Goal: Task Accomplishment & Management: Complete application form

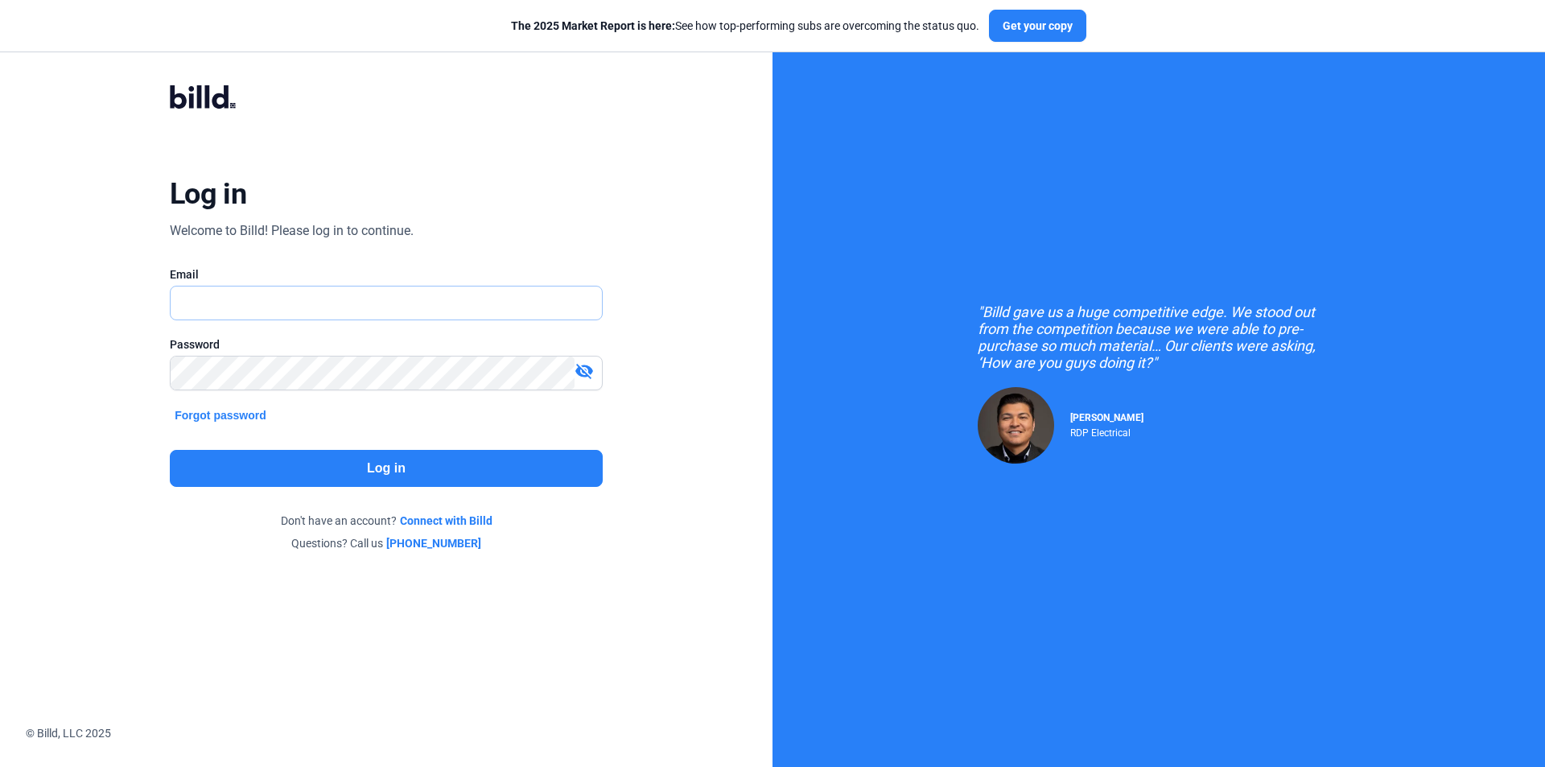
type input "[EMAIL_ADDRESS][DOMAIN_NAME]"
click at [353, 478] on button "Log in" at bounding box center [386, 468] width 433 height 37
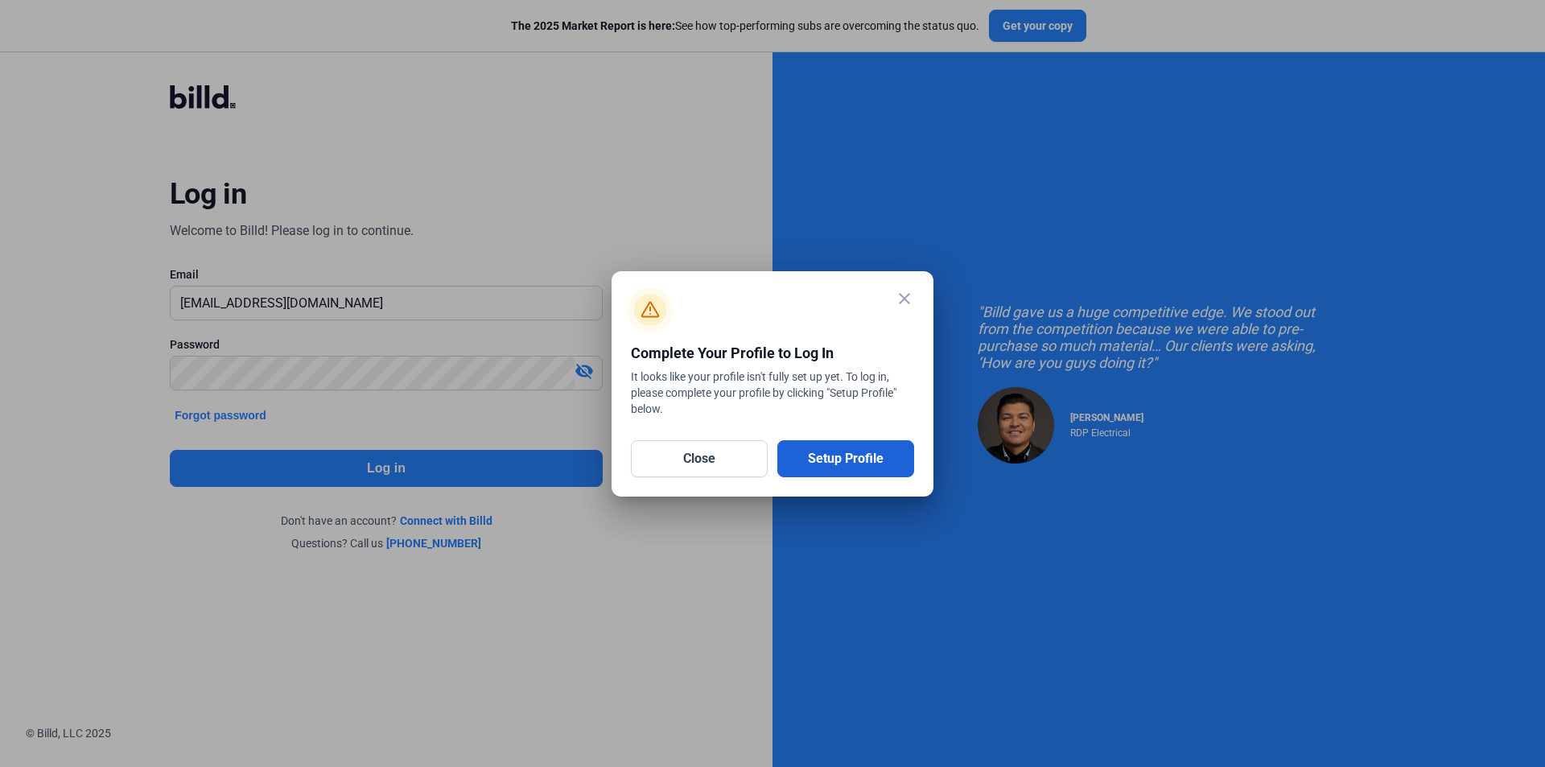
drag, startPoint x: 842, startPoint y: 458, endPoint x: 830, endPoint y: 460, distance: 12.2
click at [841, 458] on button "Setup Profile" at bounding box center [846, 458] width 137 height 37
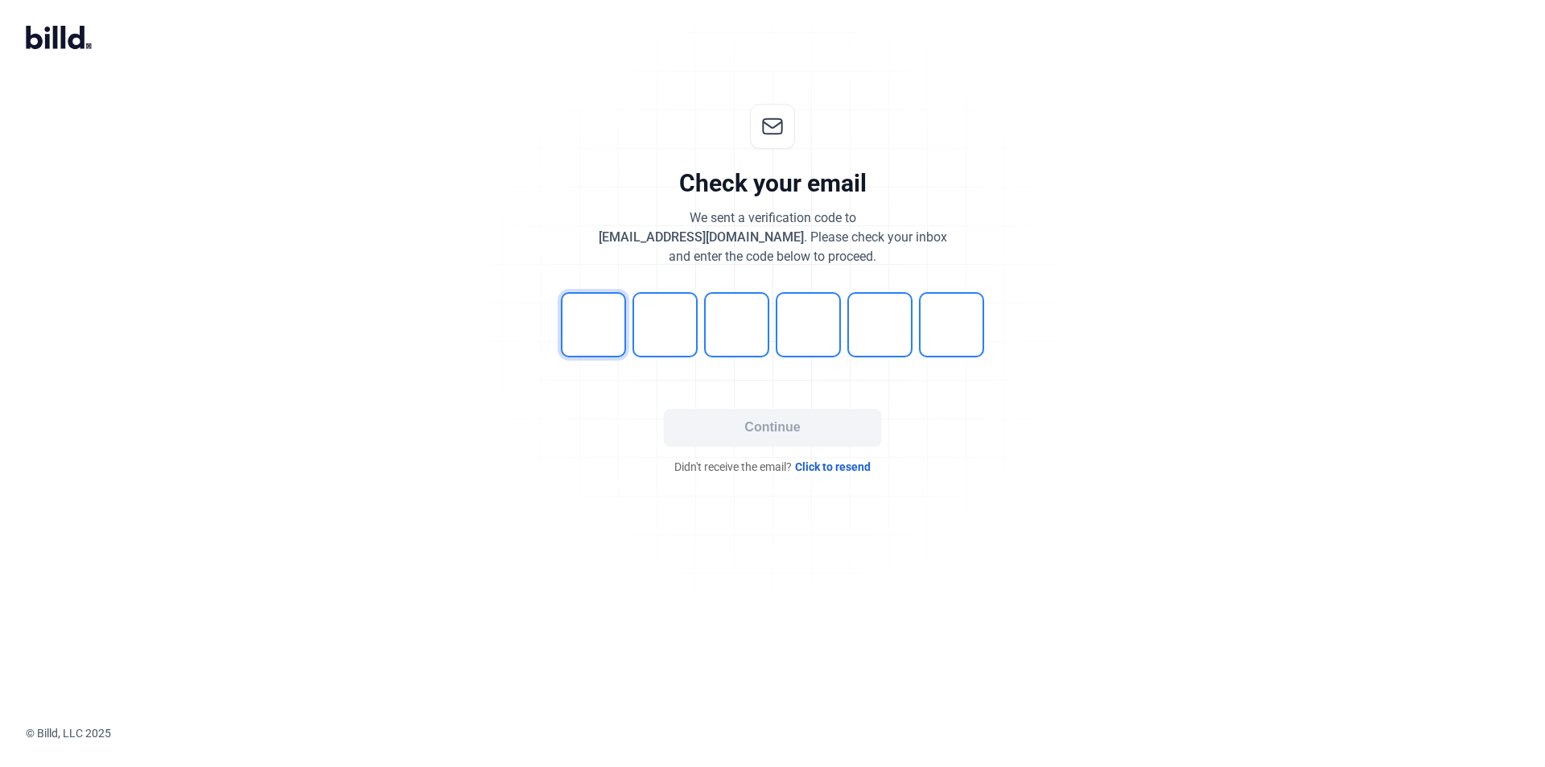
click at [607, 344] on input "tel" at bounding box center [593, 324] width 65 height 65
type input "1"
type input "9"
type input "1"
type input "9"
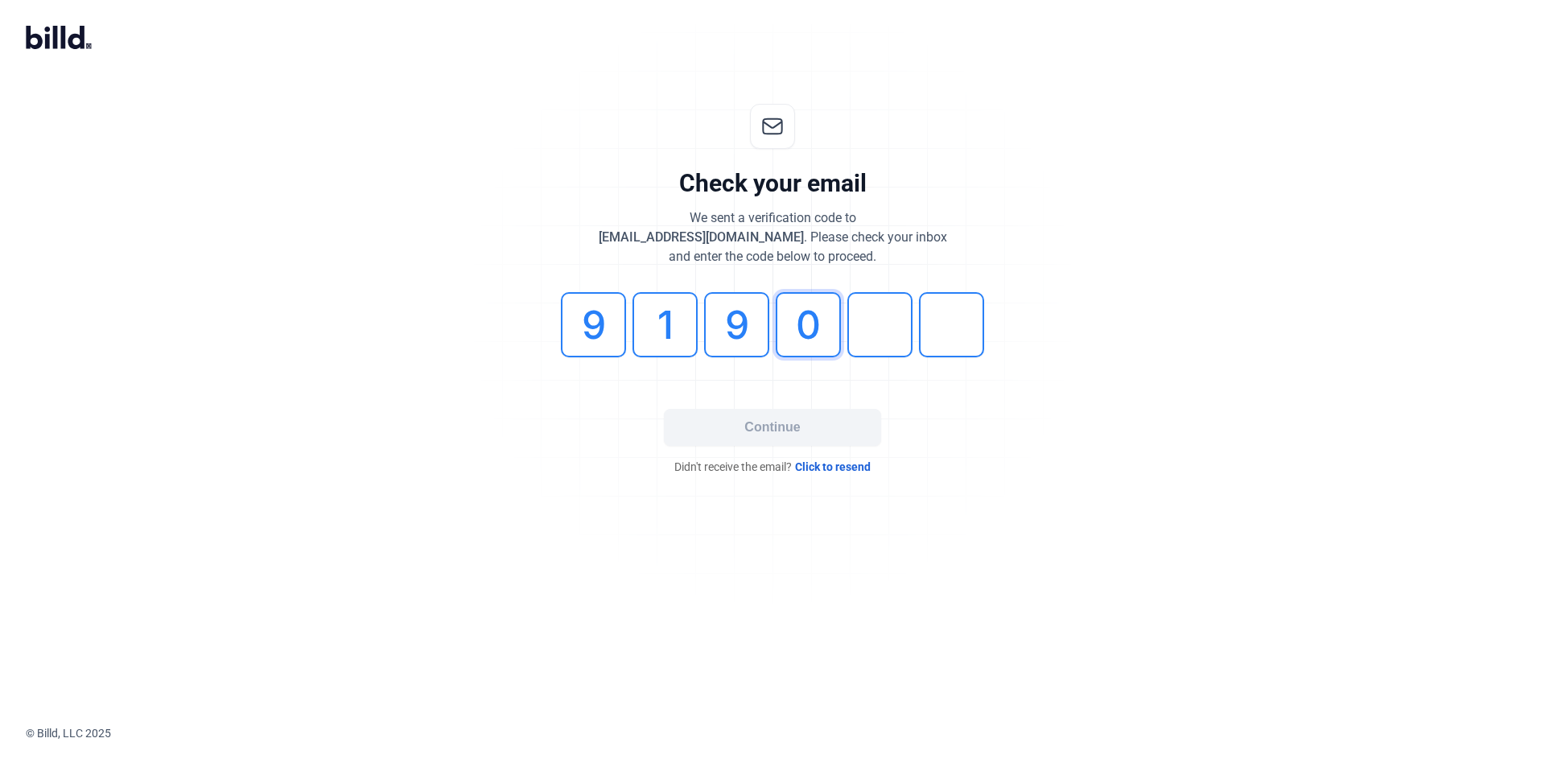
type input "0"
type input "6"
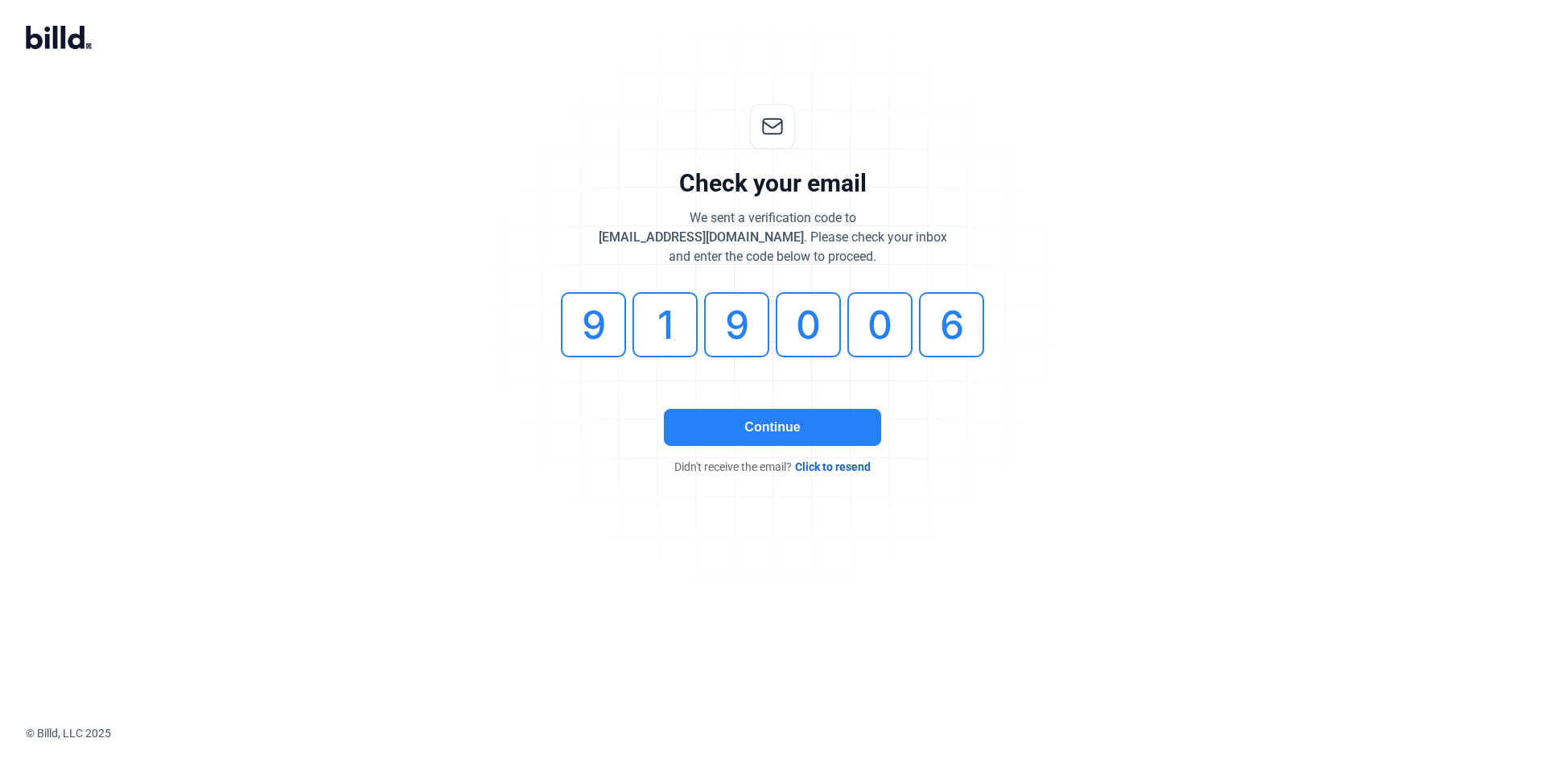
click at [724, 434] on button "Continue" at bounding box center [772, 427] width 217 height 37
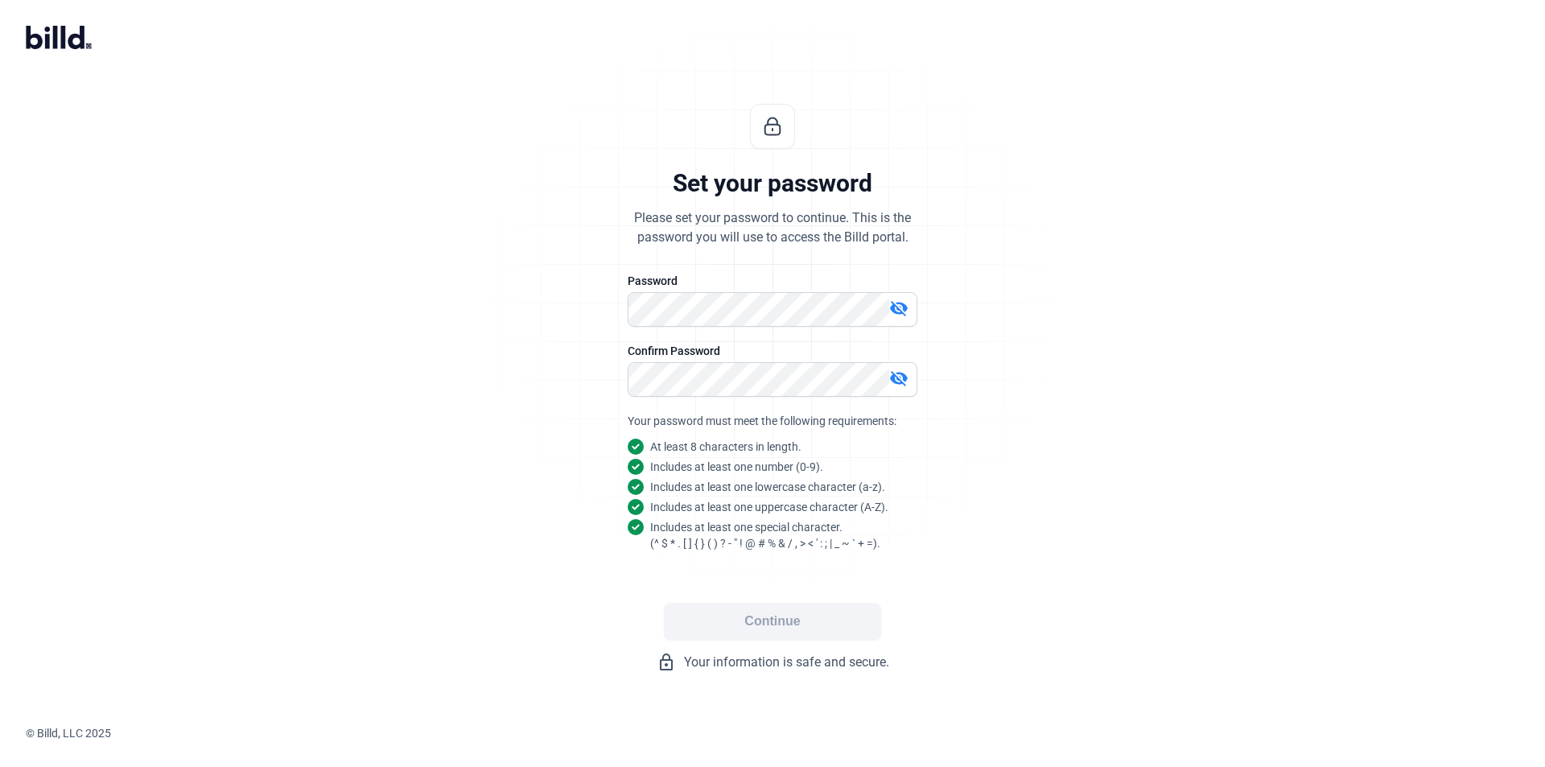
click at [892, 313] on mat-icon "visibility_off" at bounding box center [898, 308] width 19 height 19
click at [899, 377] on mat-icon "visibility_off" at bounding box center [898, 378] width 19 height 19
click at [791, 619] on button "Continue" at bounding box center [772, 621] width 217 height 37
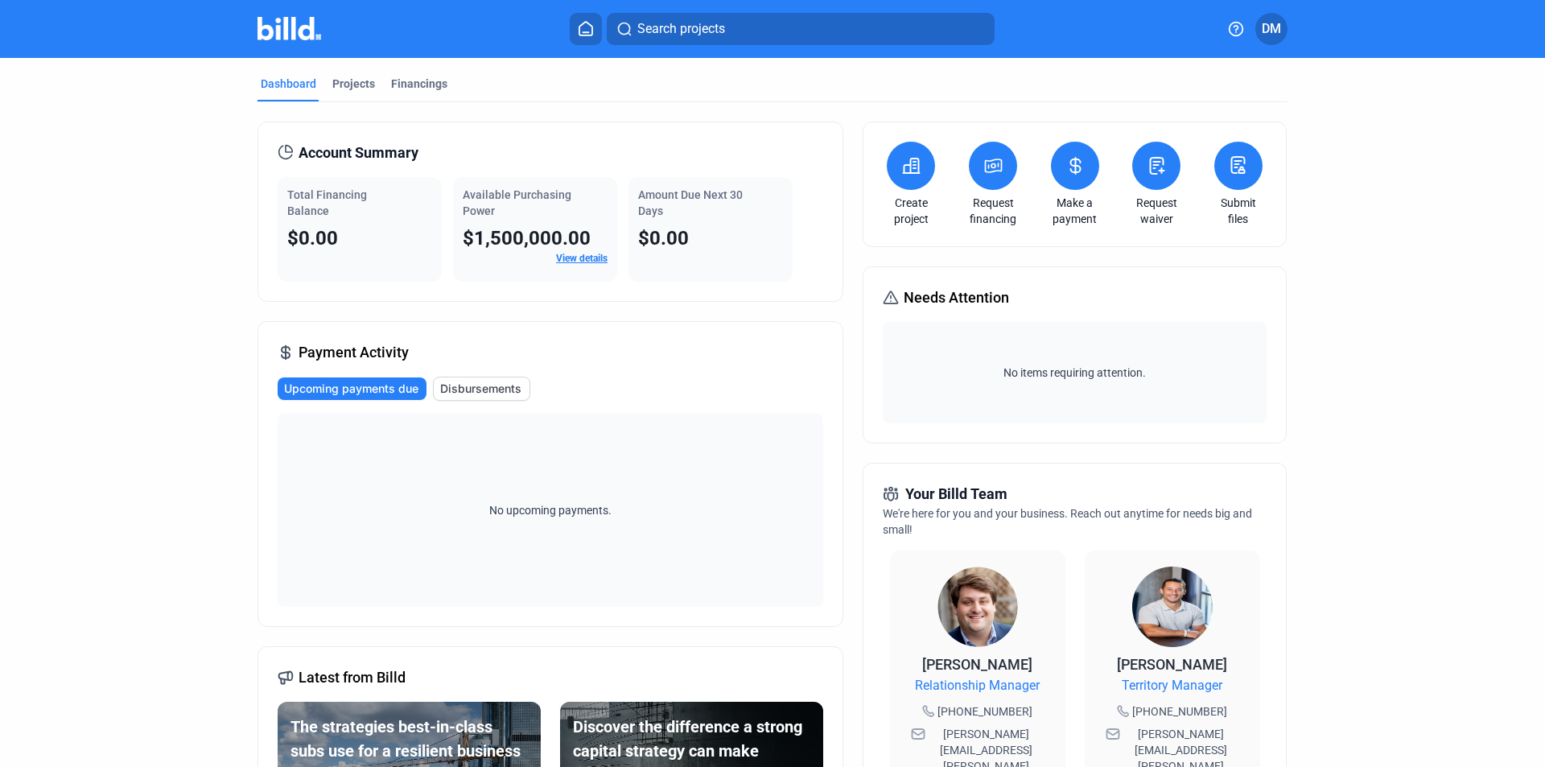
click at [1151, 166] on icon at bounding box center [1158, 166] width 14 height 16
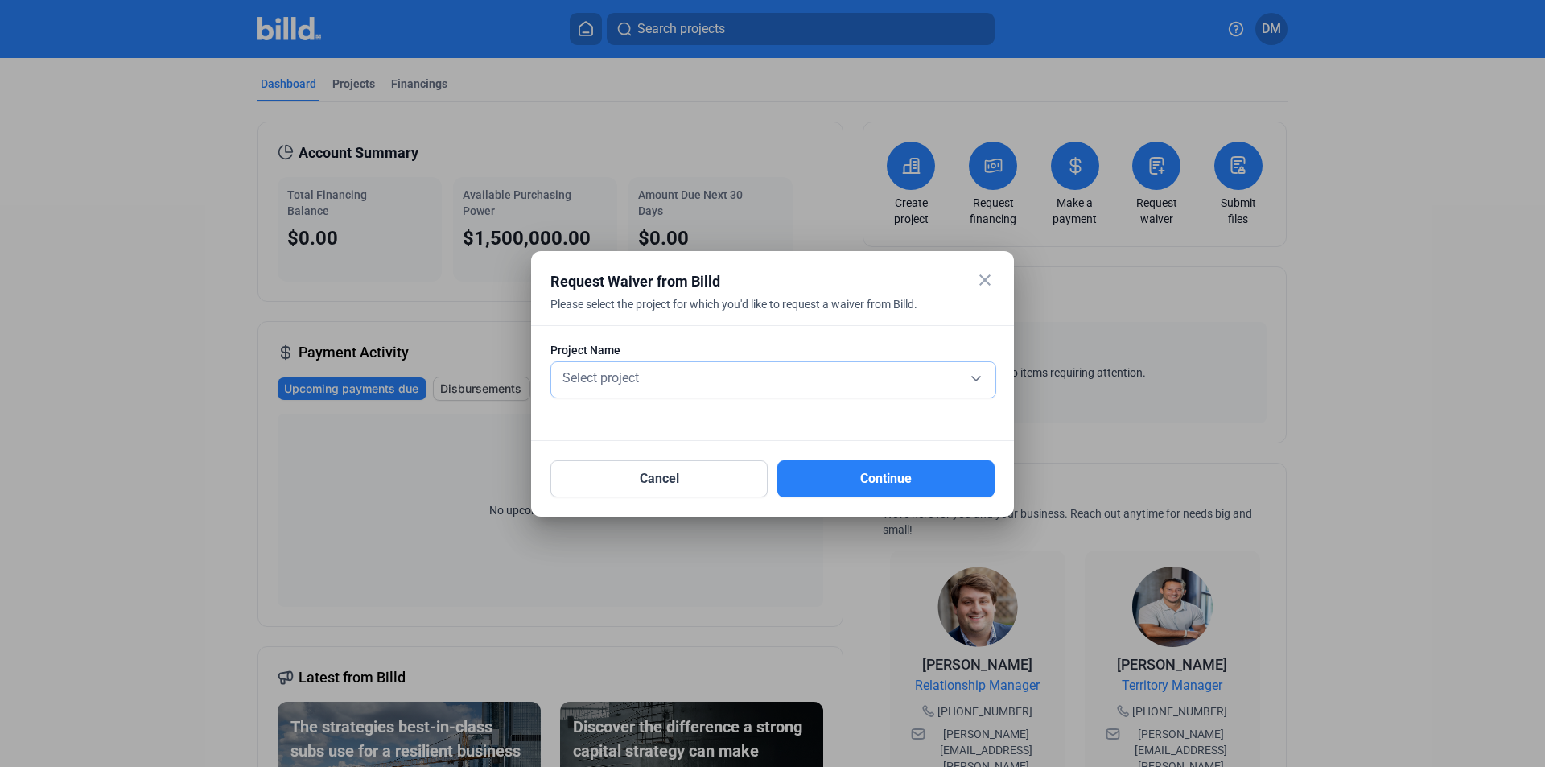
click at [700, 381] on div "Select project" at bounding box center [773, 376] width 428 height 23
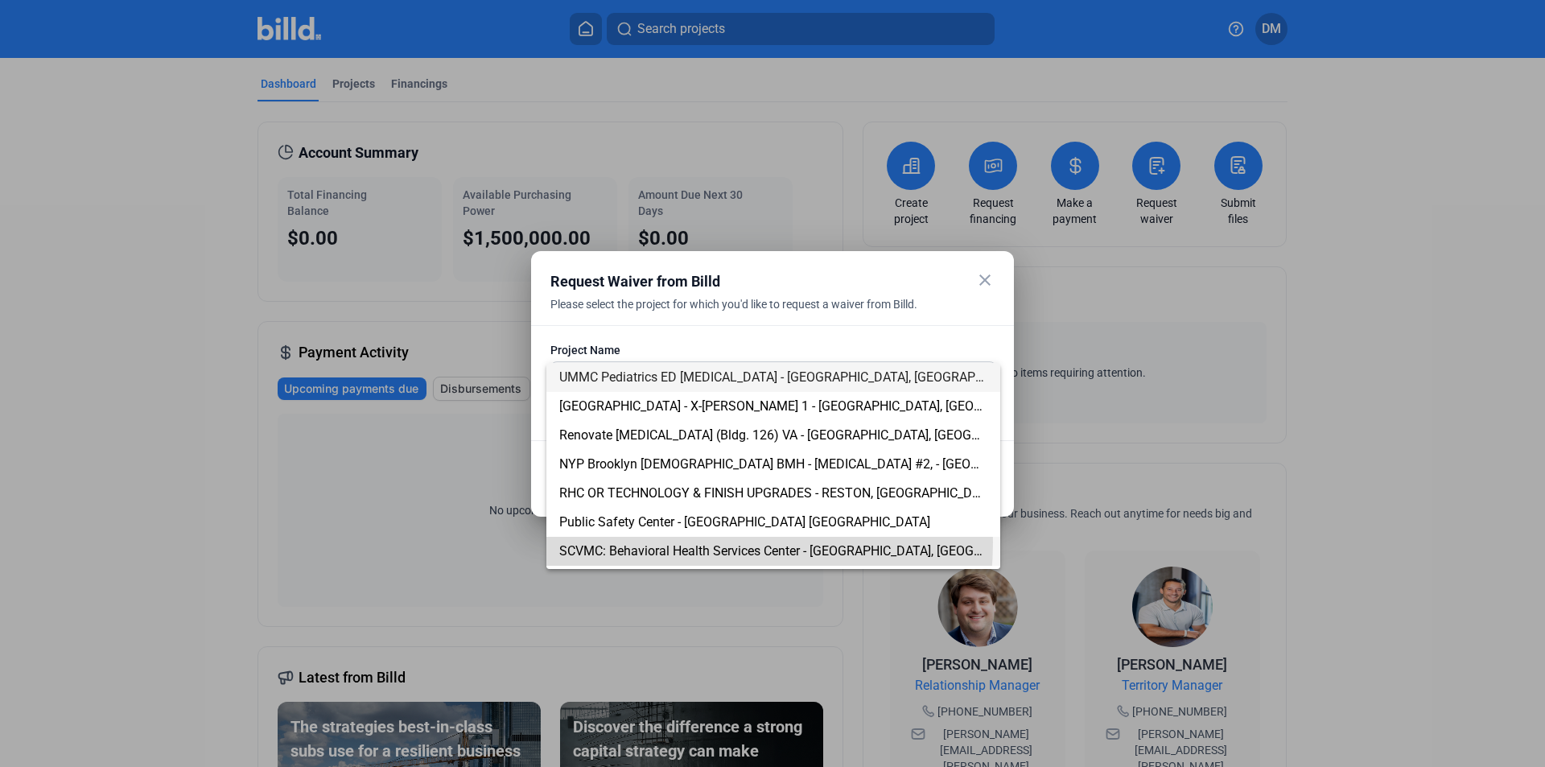
click at [655, 542] on span "SCVMC: Behavioral Health Services Center - [GEOGRAPHIC_DATA], [GEOGRAPHIC_DATA]" at bounding box center [773, 551] width 428 height 29
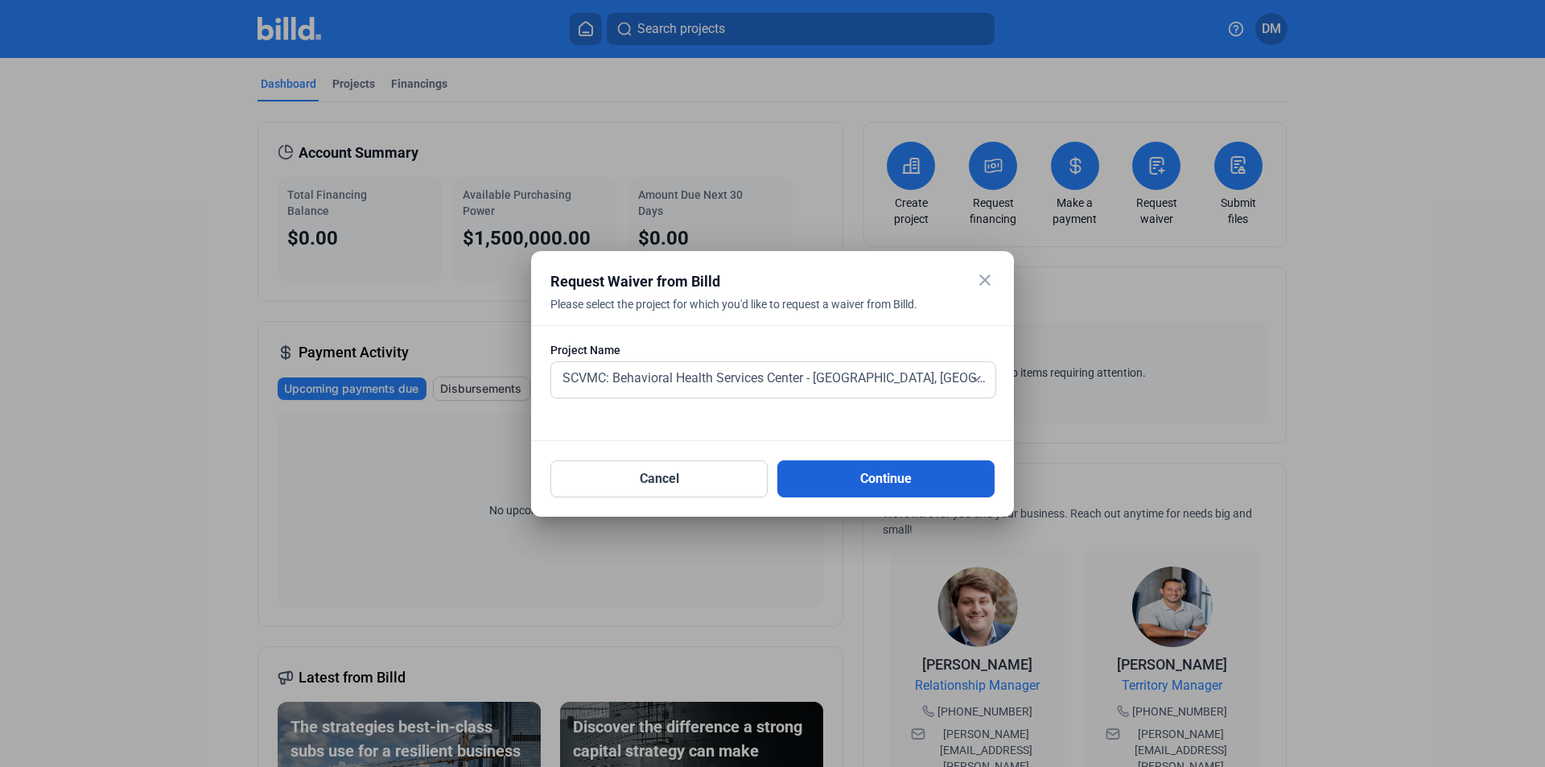
click at [877, 472] on button "Continue" at bounding box center [886, 478] width 217 height 37
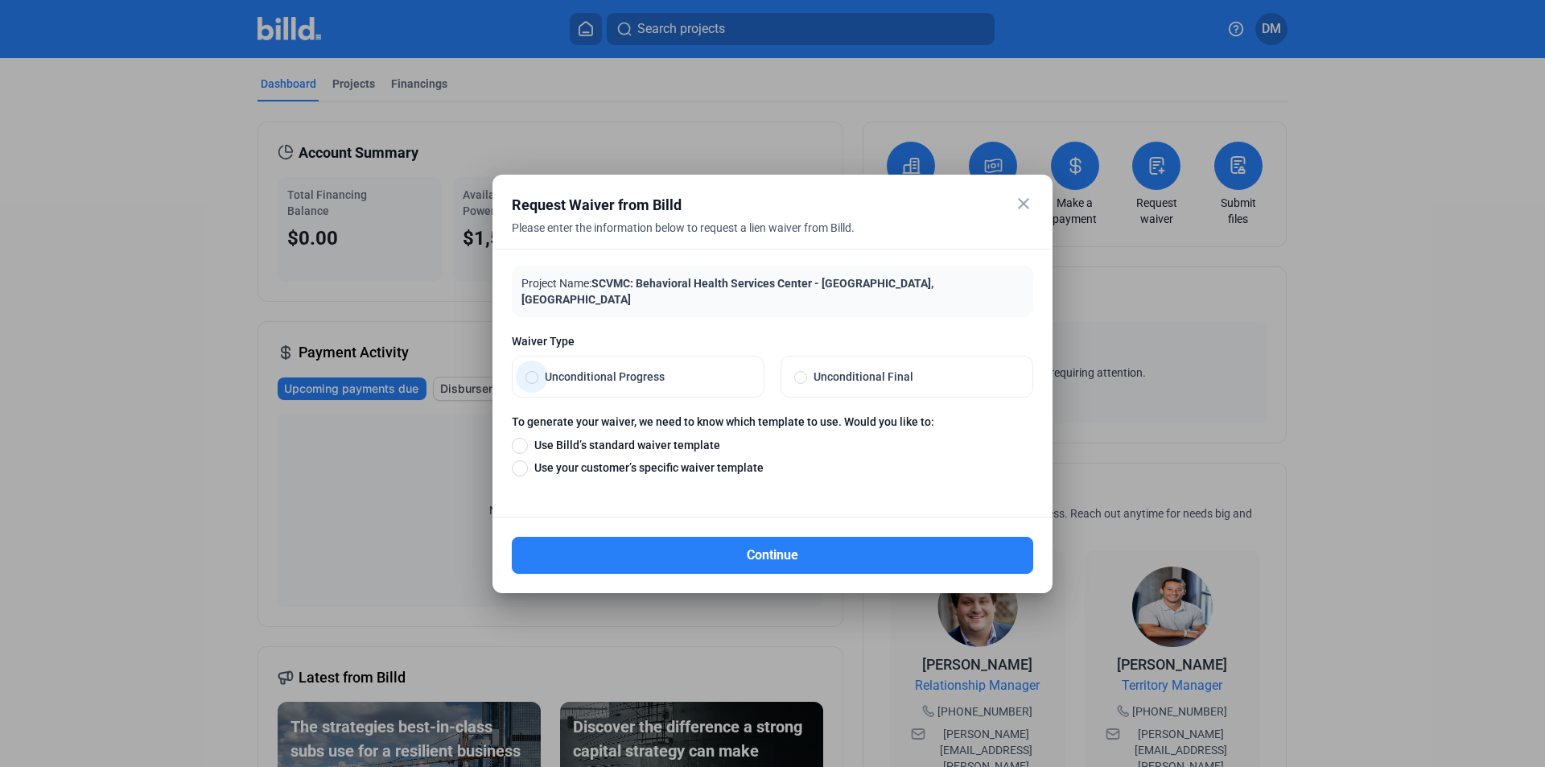
click at [530, 371] on span at bounding box center [532, 377] width 13 height 13
click at [530, 369] on input "Unconditional Progress" at bounding box center [532, 376] width 13 height 14
radio input "true"
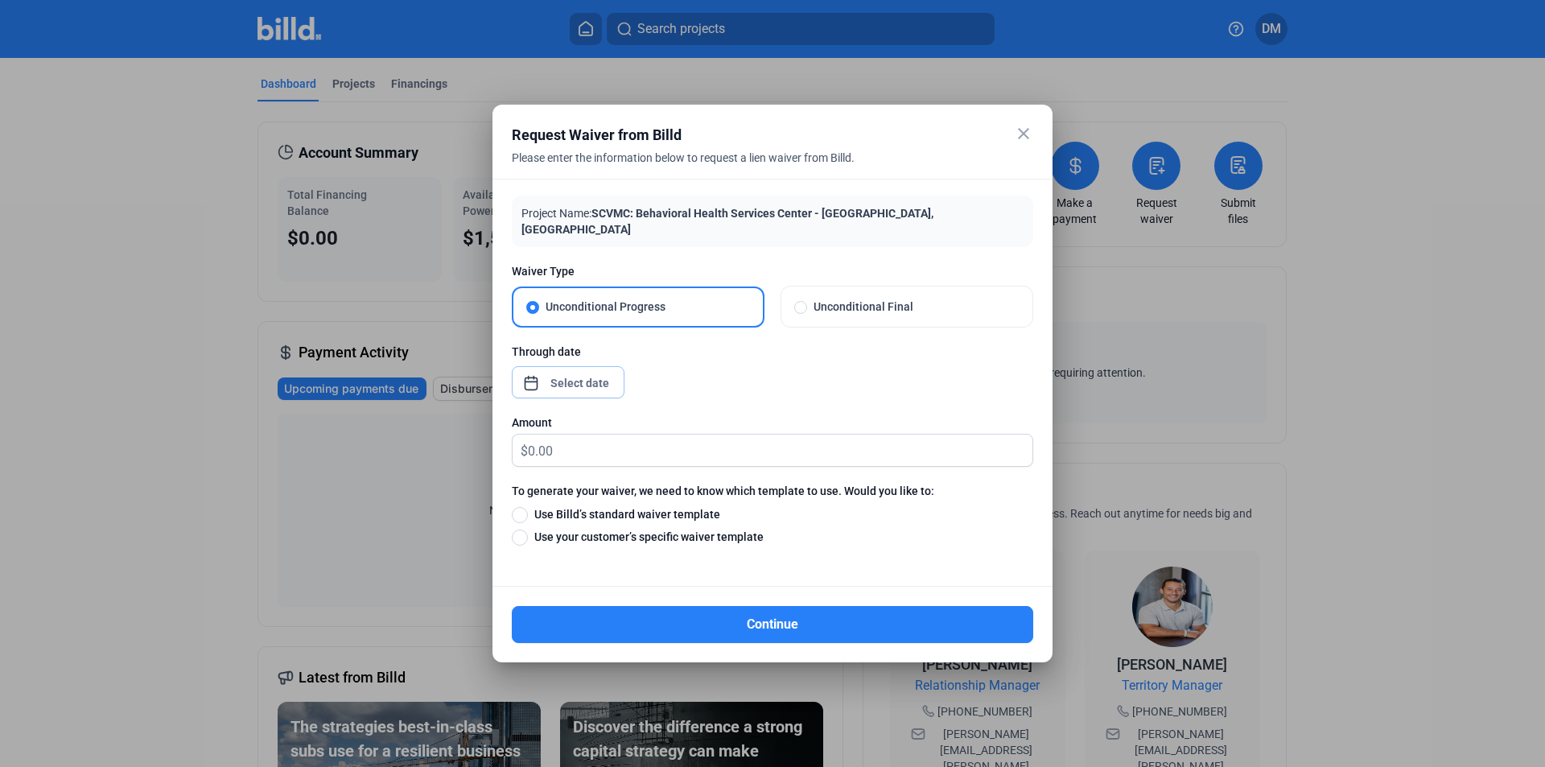
click at [569, 377] on div "close Request Waiver from Billd Please enter the information below to request a…" at bounding box center [772, 383] width 1545 height 767
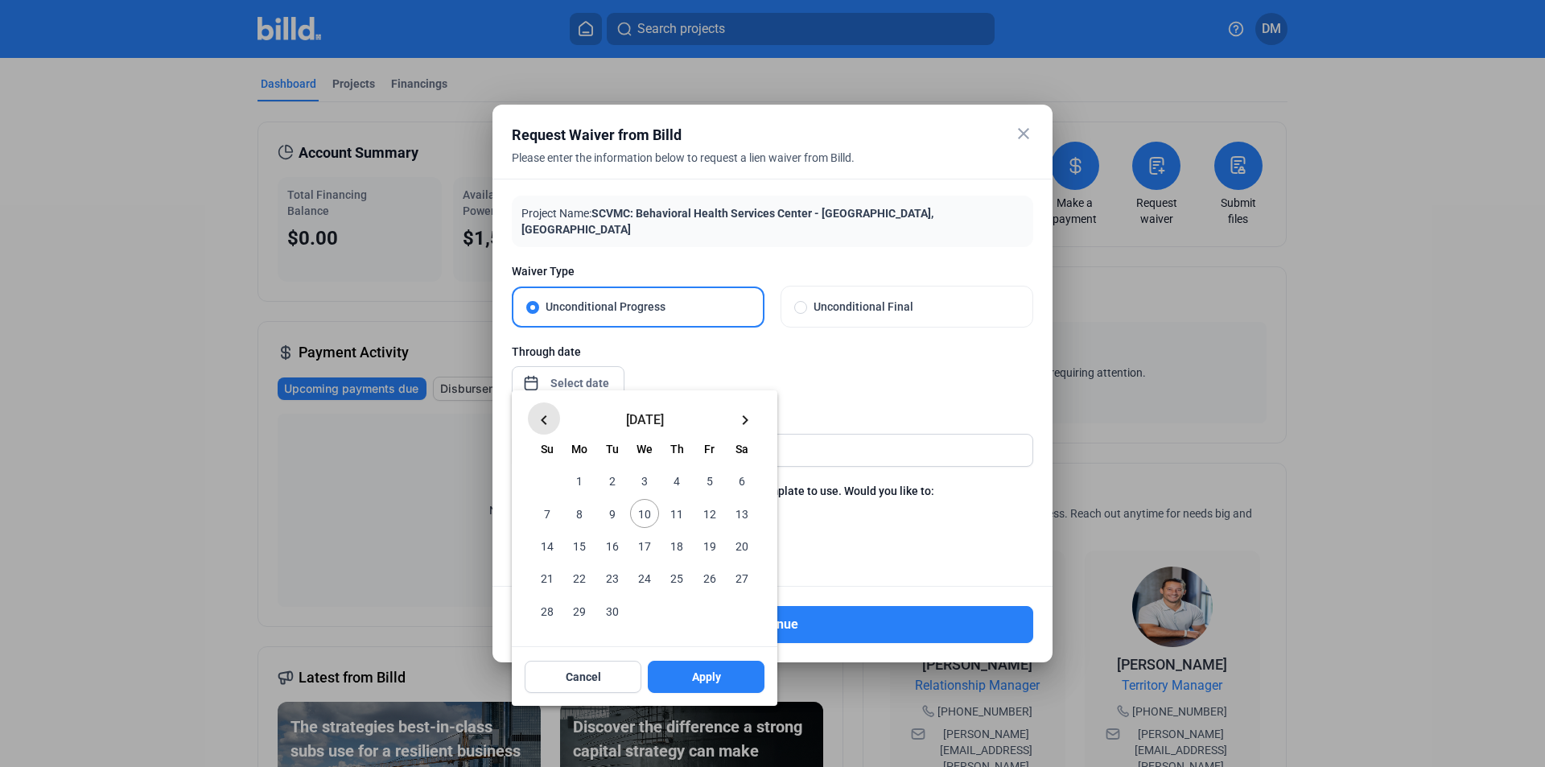
click at [547, 419] on mat-icon "keyboard_arrow_left" at bounding box center [543, 419] width 19 height 19
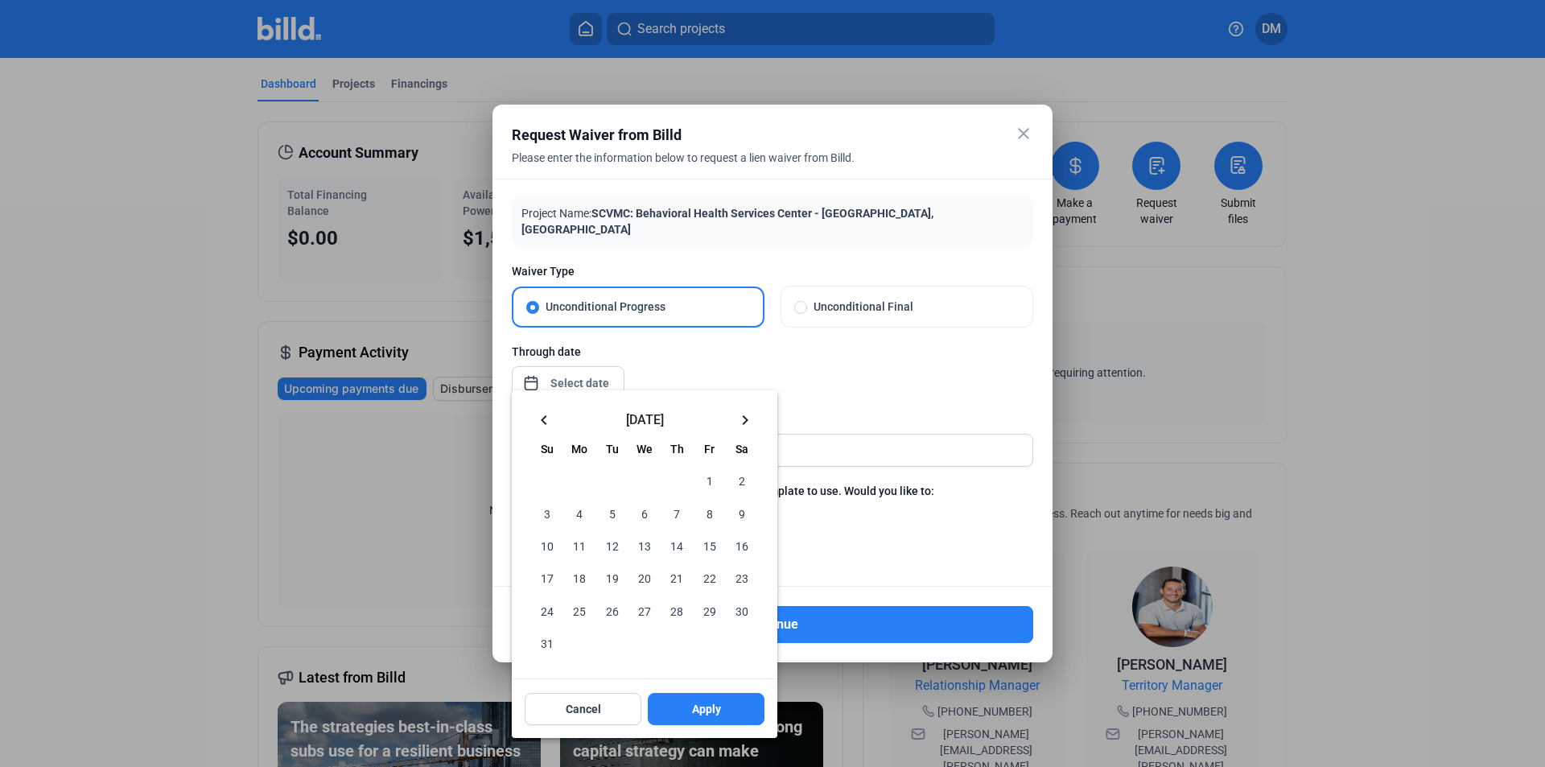
click at [548, 647] on span "31" at bounding box center [547, 643] width 29 height 29
click at [700, 709] on span "Apply" at bounding box center [706, 709] width 29 height 16
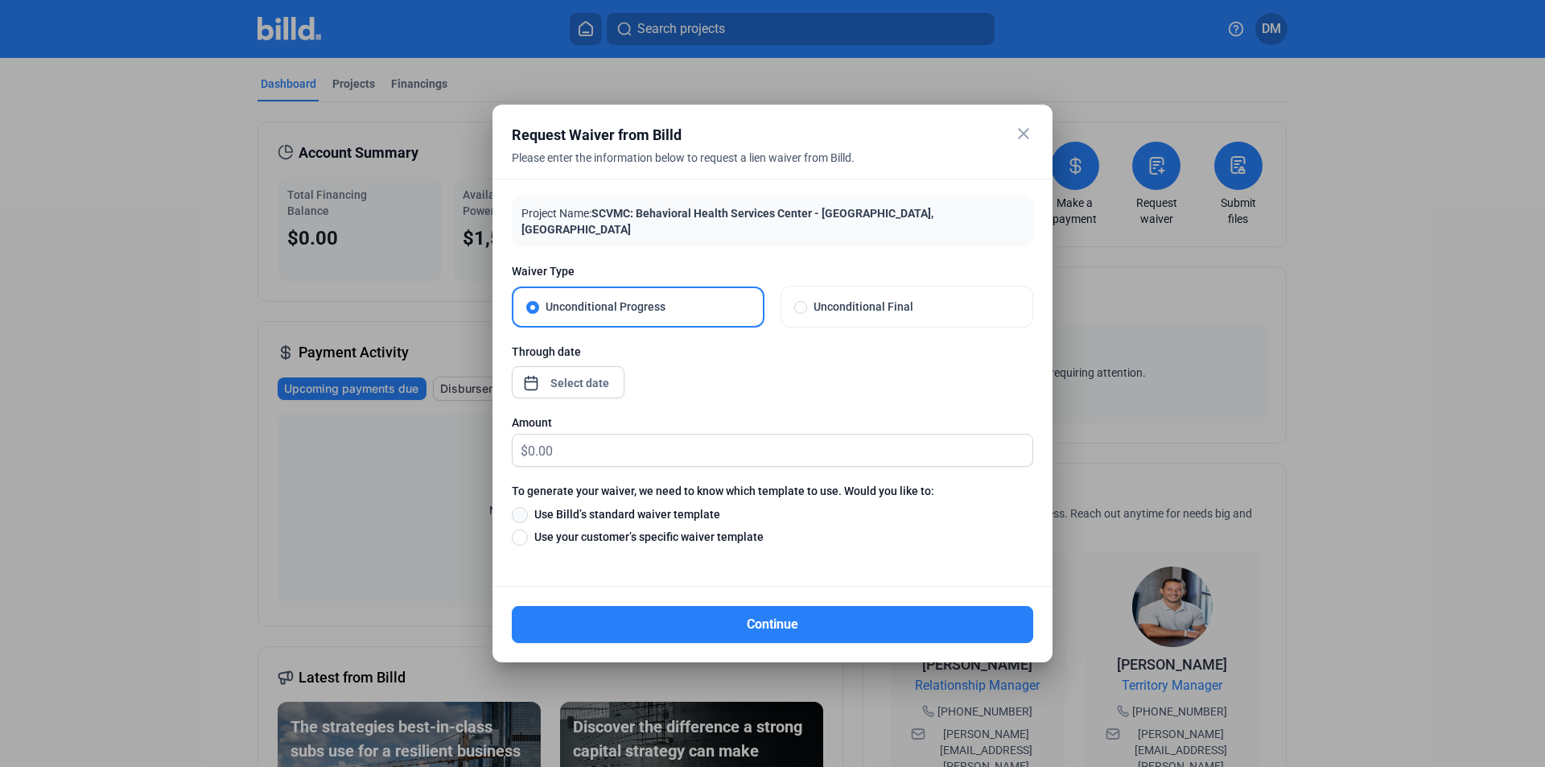
click at [521, 507] on span at bounding box center [520, 515] width 16 height 16
click at [521, 507] on input "Use Billd’s standard waiver template" at bounding box center [520, 514] width 16 height 18
radio input "true"
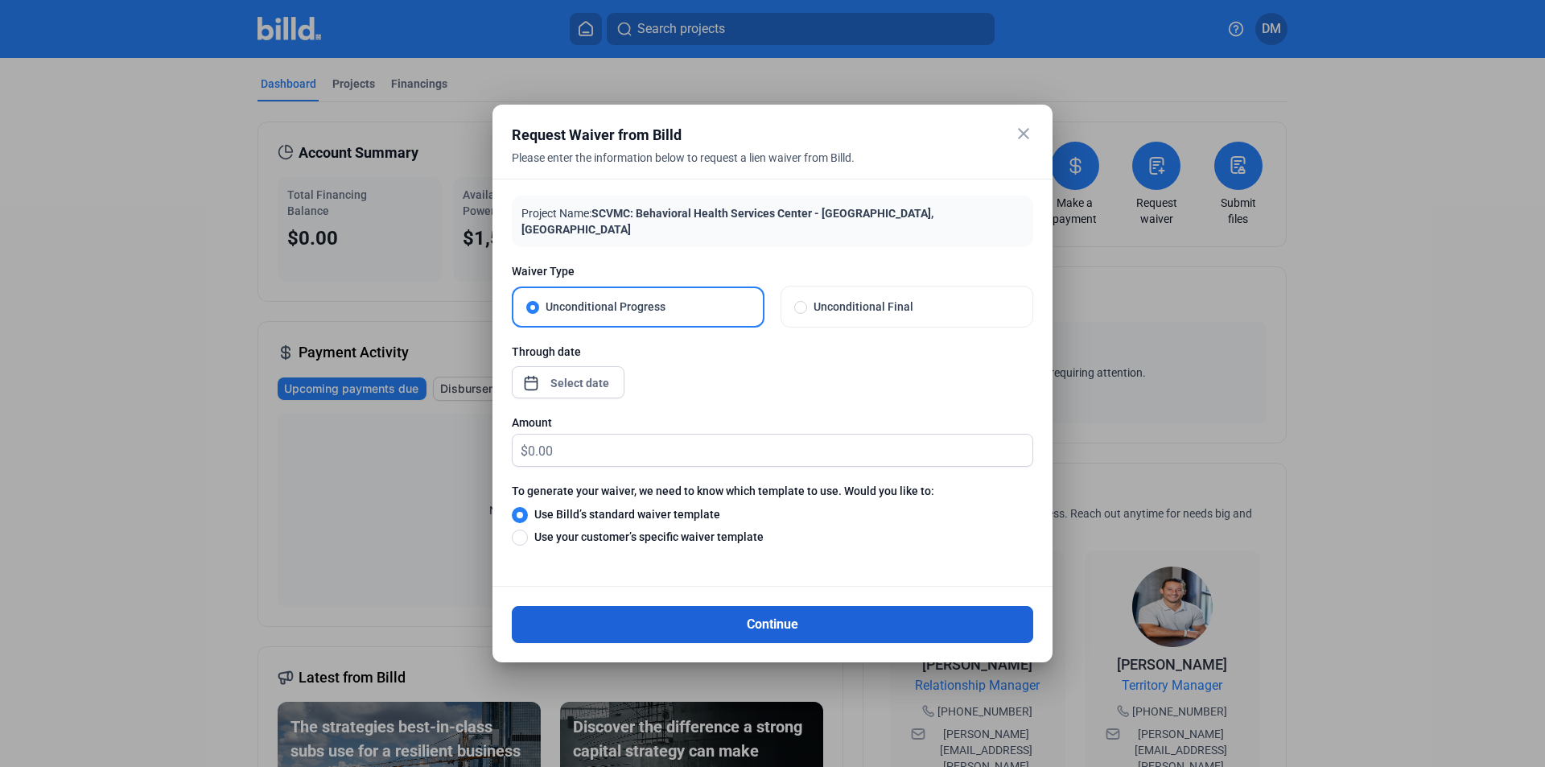
click at [672, 615] on button "Continue" at bounding box center [773, 624] width 522 height 37
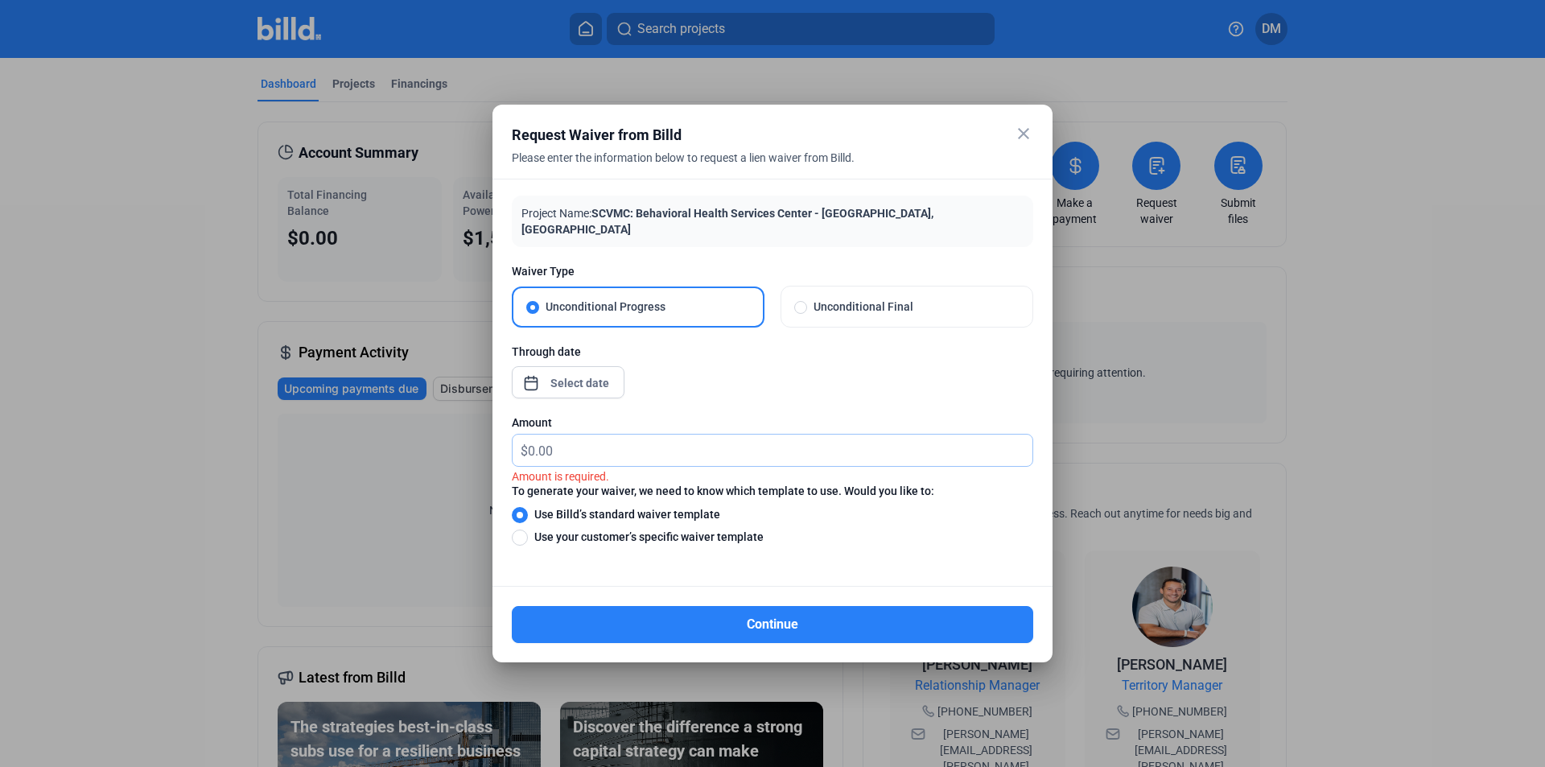
click at [535, 443] on input "text" at bounding box center [780, 450] width 505 height 31
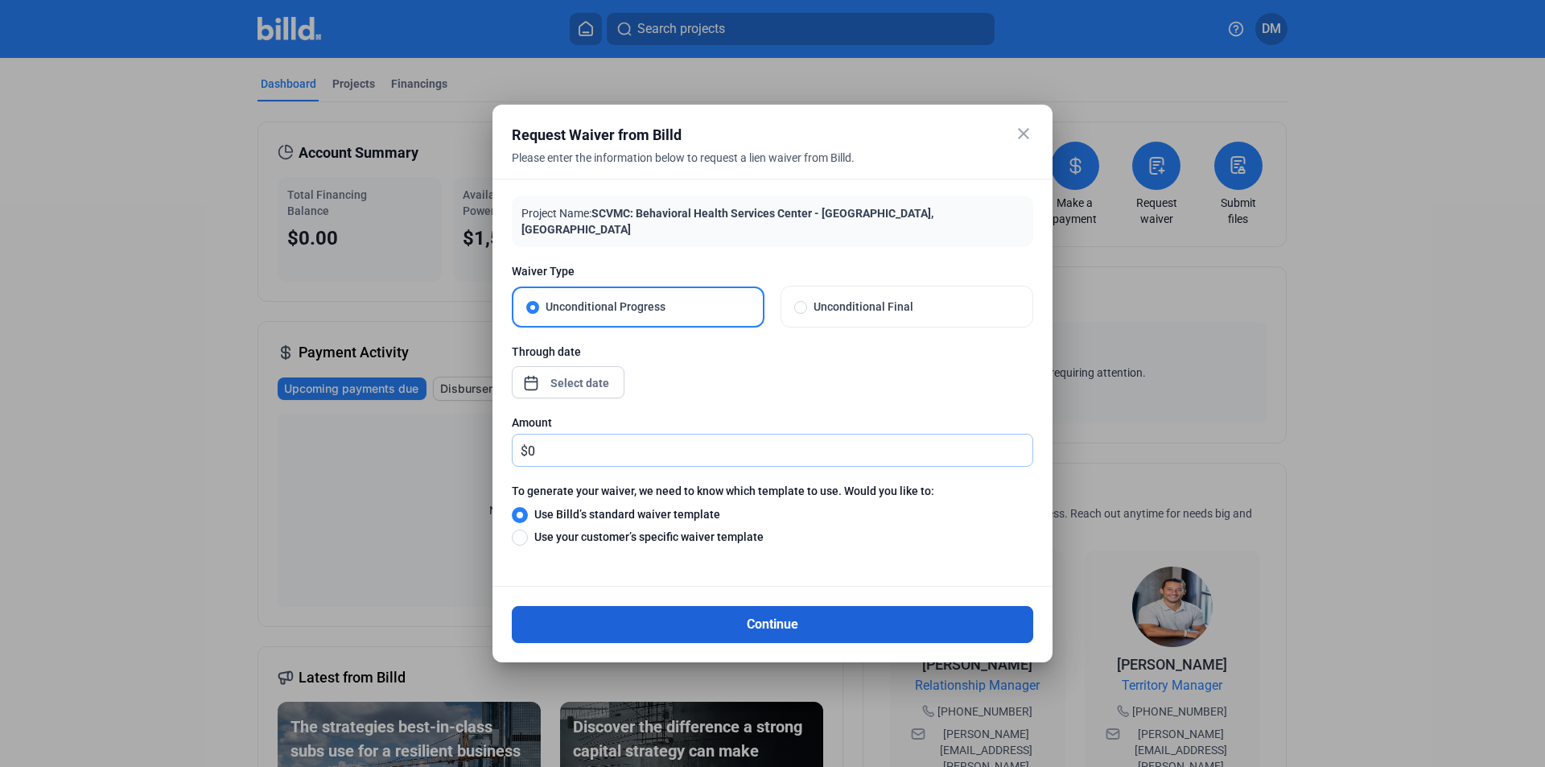
type input "0"
click at [607, 618] on button "Continue" at bounding box center [773, 624] width 522 height 37
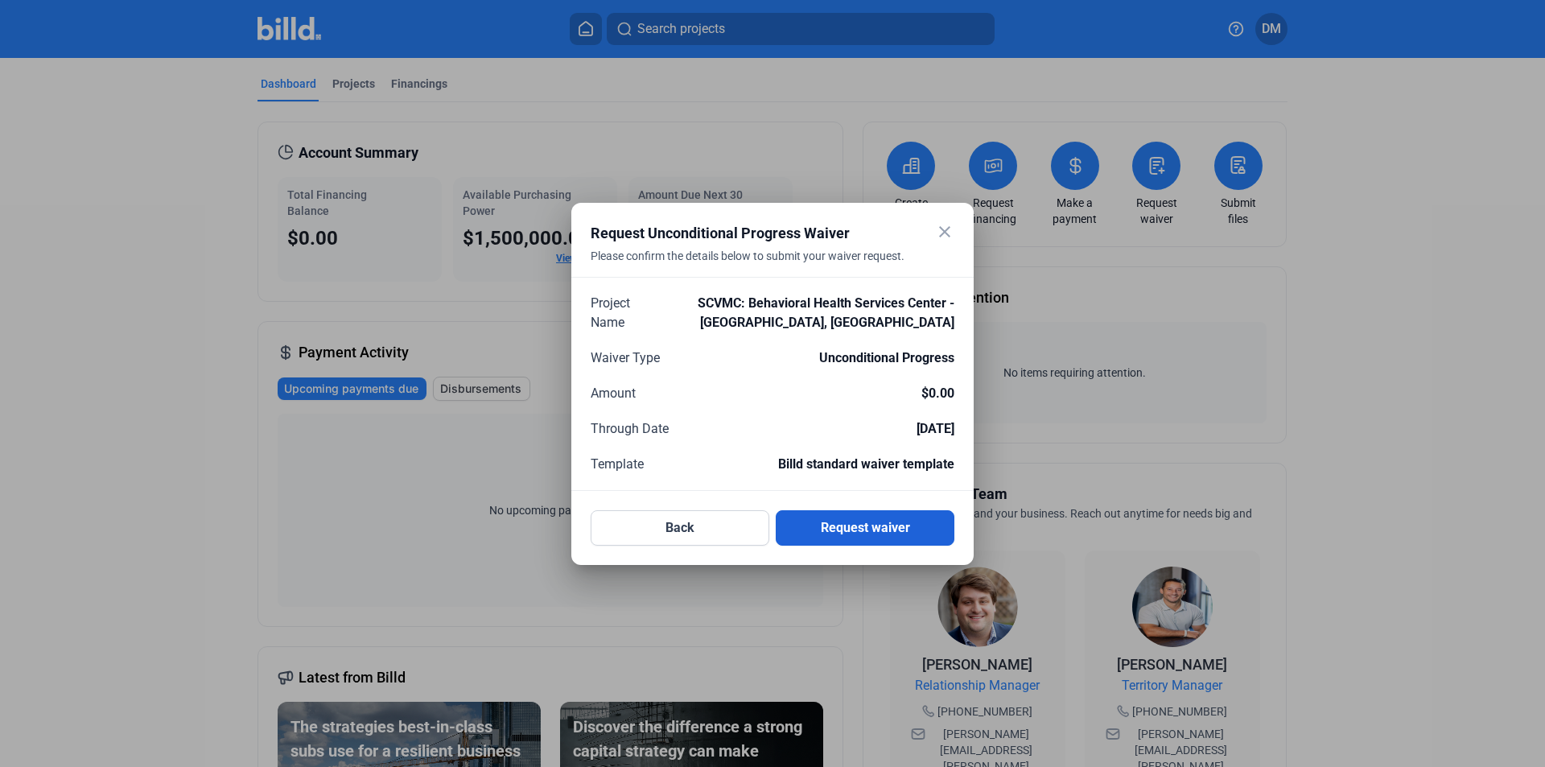
click at [907, 523] on button "Request waiver" at bounding box center [865, 527] width 179 height 35
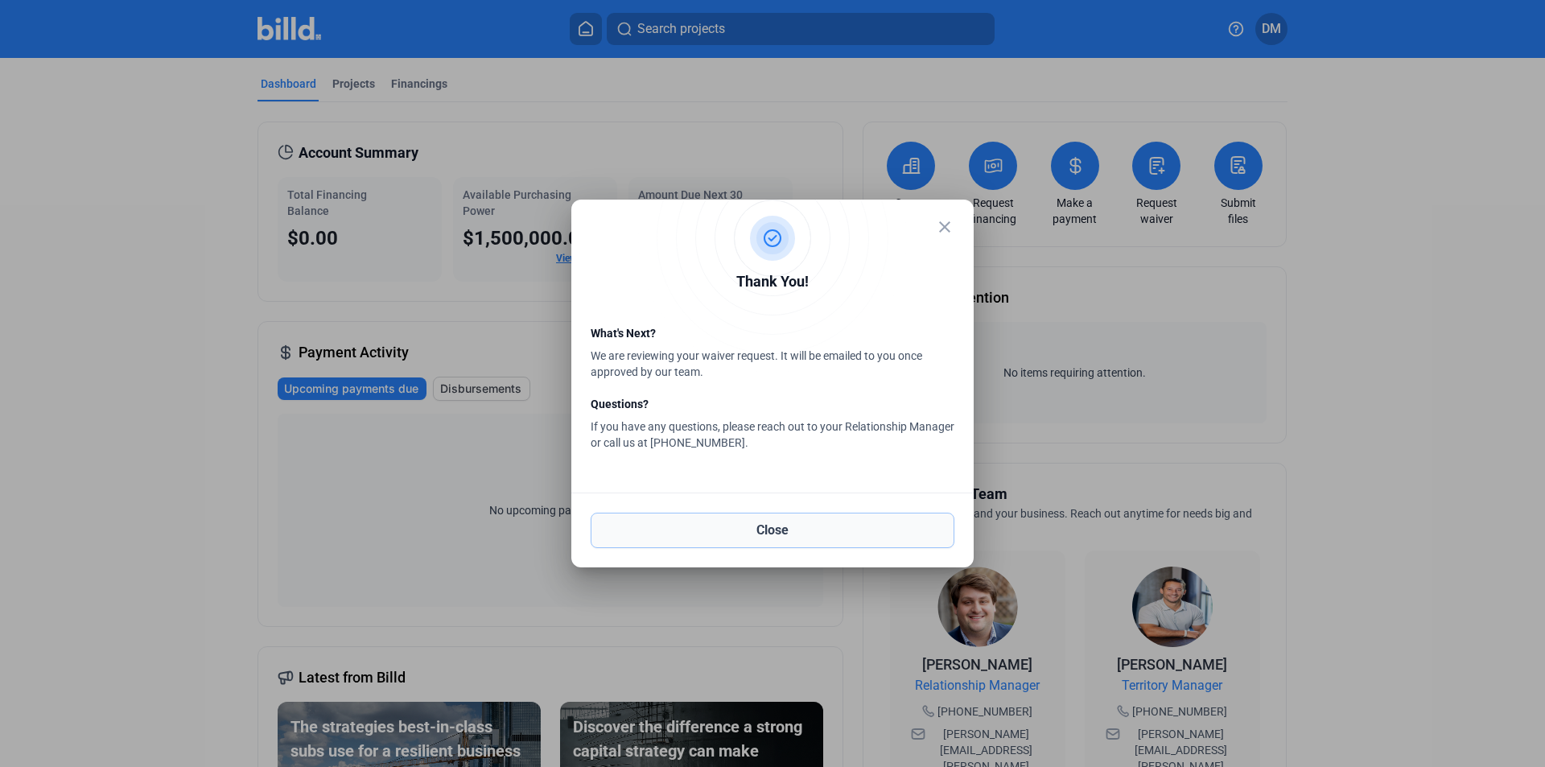
click at [741, 524] on button "Close" at bounding box center [773, 530] width 364 height 35
